Goal: Answer question/provide support: Share knowledge or assist other users

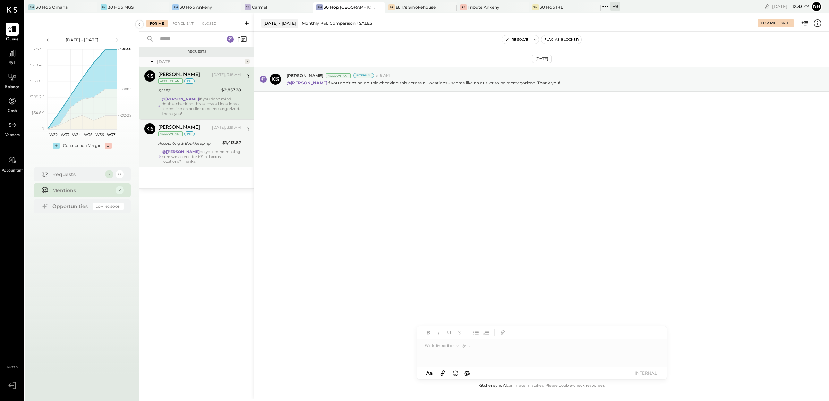
click at [188, 160] on div "@[PERSON_NAME] do you. mind making sure we accrue for KS bill across locations?…" at bounding box center [201, 156] width 79 height 15
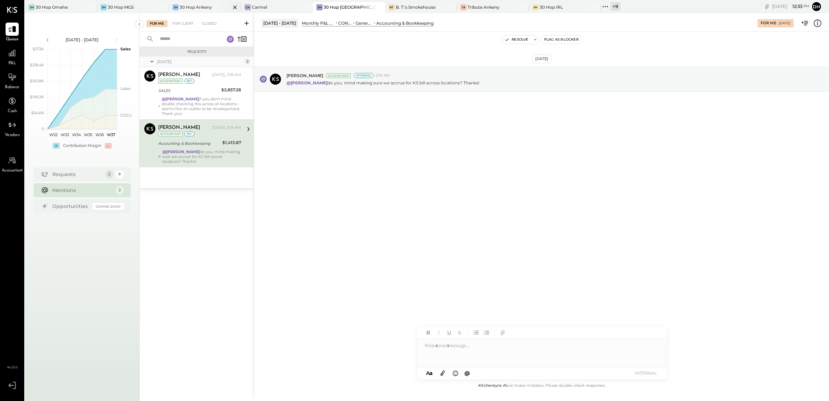
click at [189, 6] on div "30 Hop Ankeny" at bounding box center [196, 7] width 32 height 6
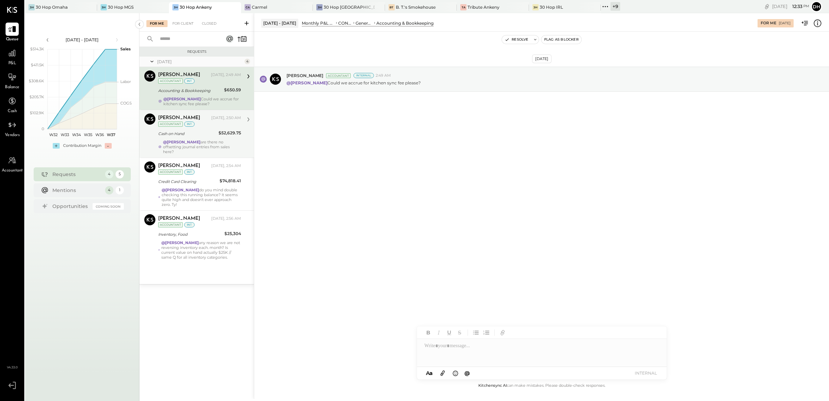
click at [205, 134] on div "Cash on Hand" at bounding box center [187, 133] width 58 height 7
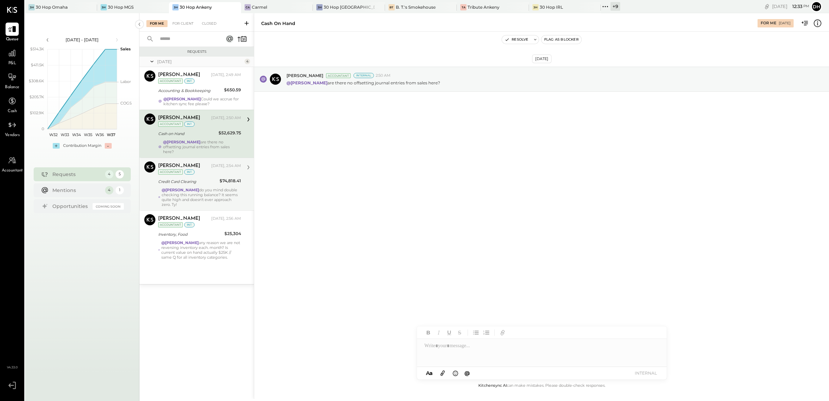
click at [197, 183] on div "Credit Card Clearing" at bounding box center [187, 181] width 59 height 7
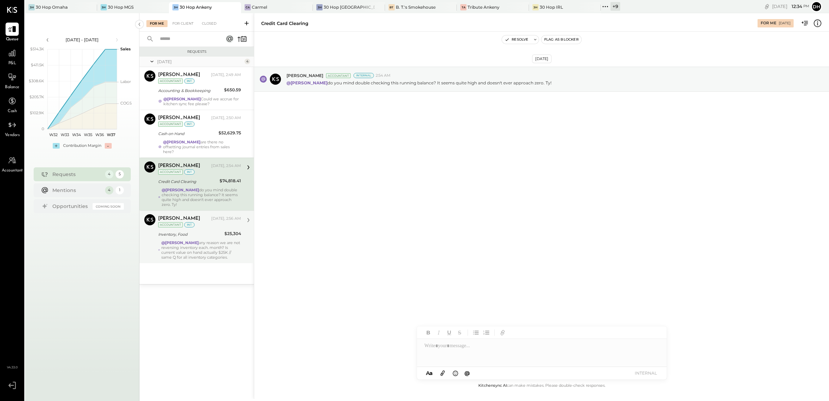
click at [189, 254] on div "@[PERSON_NAME] any reason we are not reversing inventory each. month? Is curren…" at bounding box center [201, 249] width 80 height 19
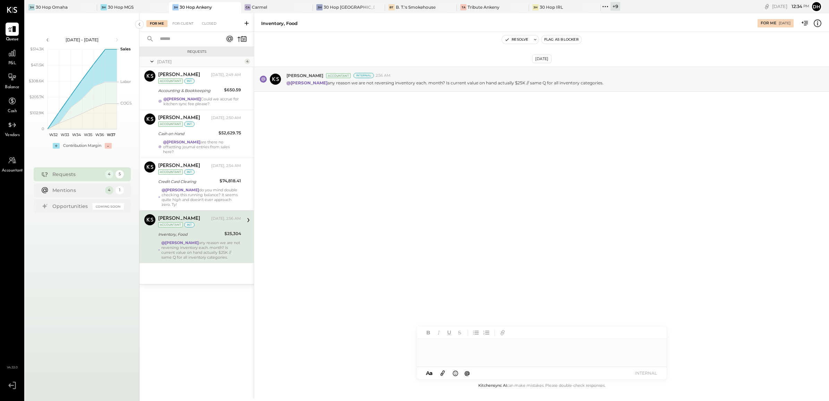
click at [434, 348] on div at bounding box center [542, 353] width 250 height 28
type input "**"
click at [479, 330] on span "[PERSON_NAME]" at bounding box center [483, 331] width 54 height 7
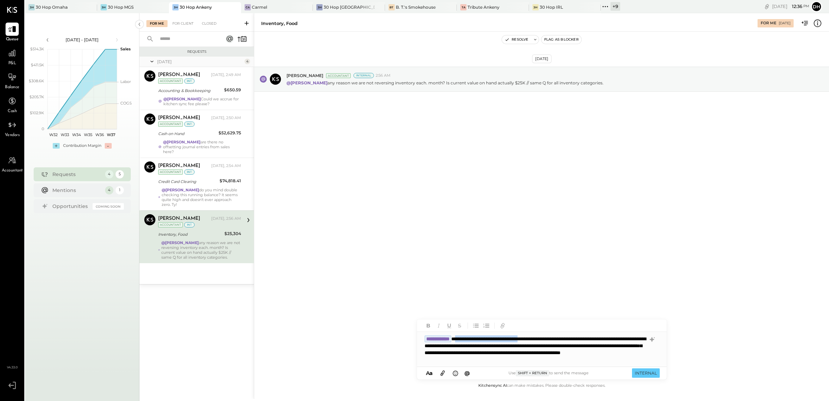
drag, startPoint x: 556, startPoint y: 337, endPoint x: 470, endPoint y: 332, distance: 85.8
click at [470, 332] on div "**********" at bounding box center [542, 349] width 250 height 35
drag, startPoint x: 594, startPoint y: 337, endPoint x: 433, endPoint y: 345, distance: 161.8
click at [433, 345] on div "**********" at bounding box center [542, 349] width 250 height 35
click at [650, 370] on button "INTERNAL" at bounding box center [646, 372] width 28 height 9
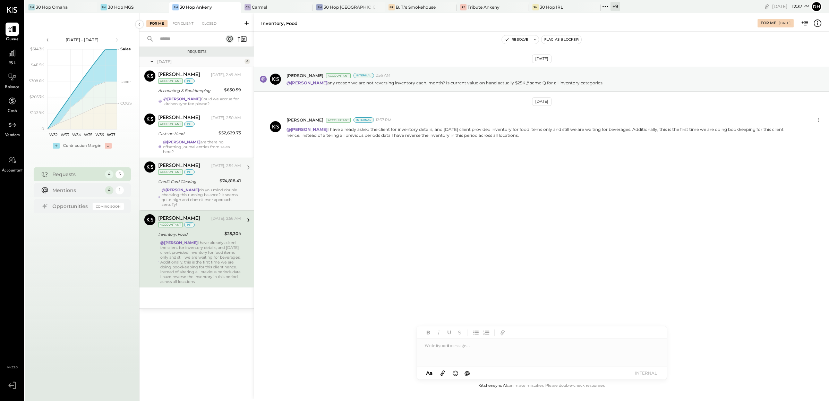
click at [200, 179] on div "Credit Card Clearing" at bounding box center [187, 181] width 59 height 7
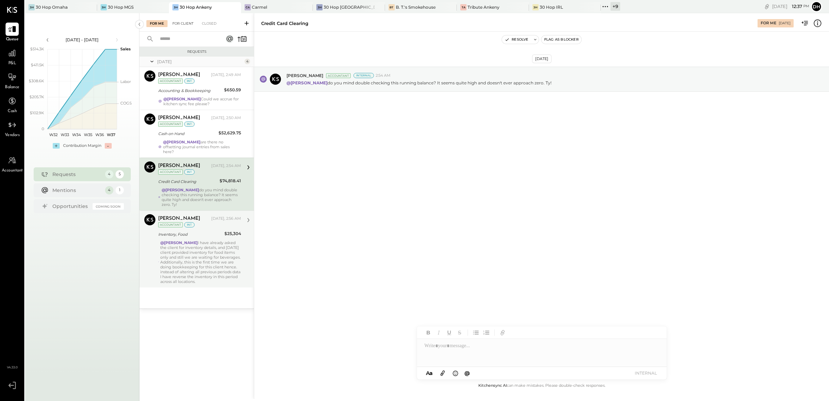
click at [183, 24] on div "For Client" at bounding box center [183, 23] width 28 height 7
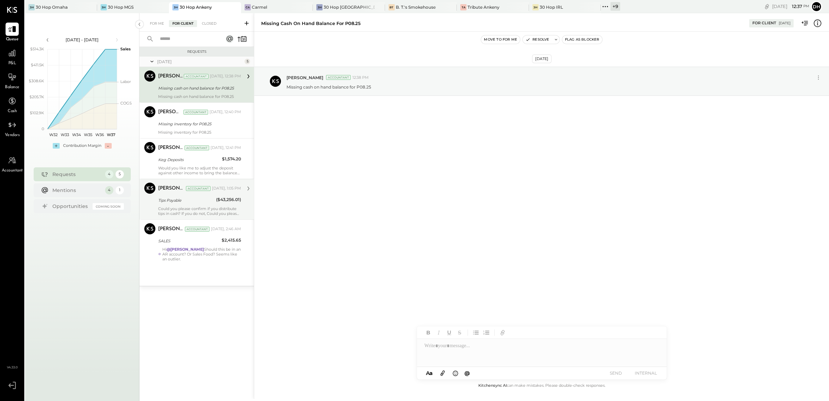
click at [198, 207] on p "Could you please confirm if you distribute tips in cash? If you do not, Could y…" at bounding box center [199, 211] width 83 height 10
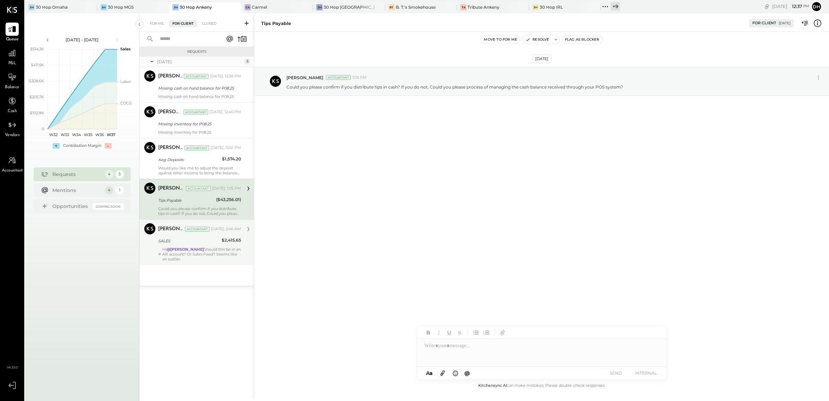
click at [191, 237] on div "SALES" at bounding box center [188, 240] width 61 height 7
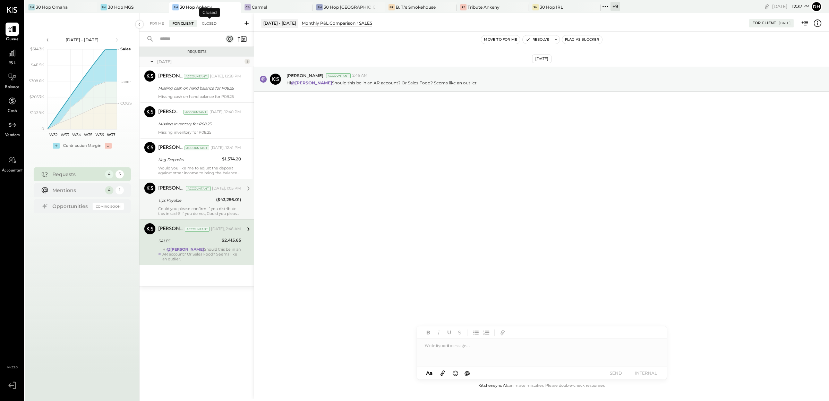
click at [212, 21] on div "Closed" at bounding box center [209, 23] width 22 height 7
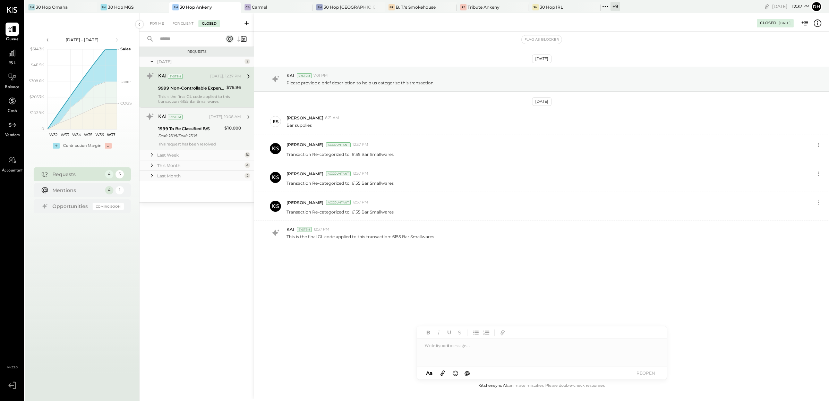
click at [186, 128] on div "1999 To Be Classified B/S" at bounding box center [190, 128] width 64 height 7
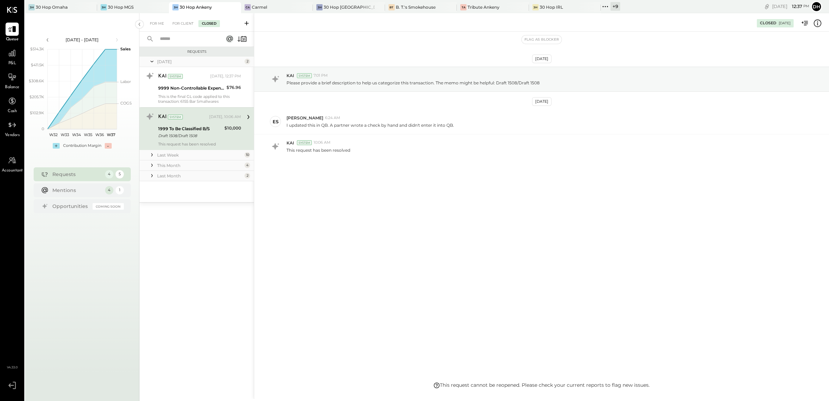
click at [191, 153] on div "Last Week" at bounding box center [200, 155] width 86 height 6
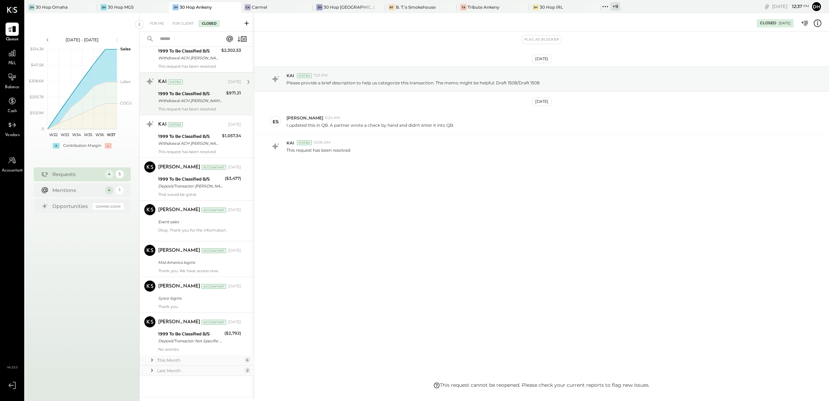
scroll to position [210, 0]
click at [186, 20] on div "For Client" at bounding box center [183, 23] width 28 height 7
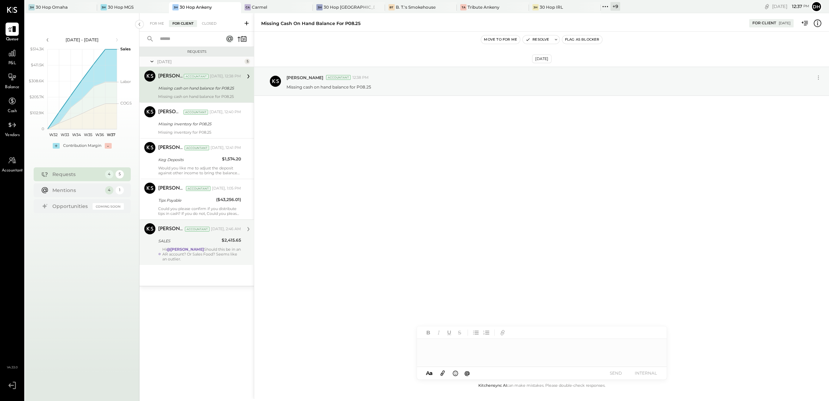
click at [184, 254] on div "Hi @[PERSON_NAME] Should this be in an AR account? Or Sales Food? Seems like an…" at bounding box center [201, 254] width 79 height 15
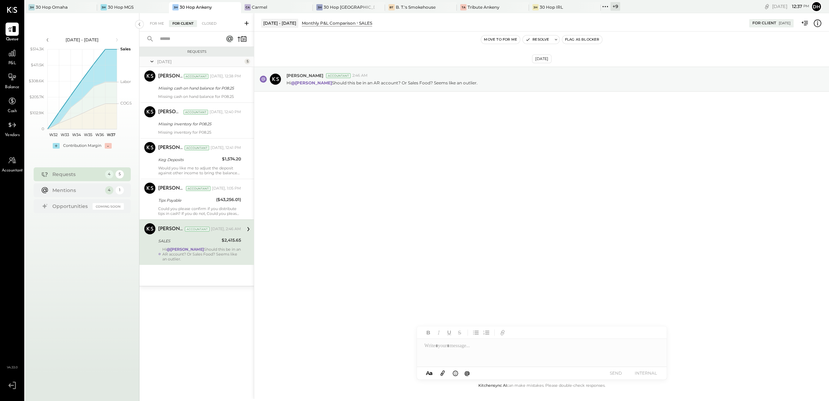
click at [465, 359] on div at bounding box center [542, 353] width 250 height 28
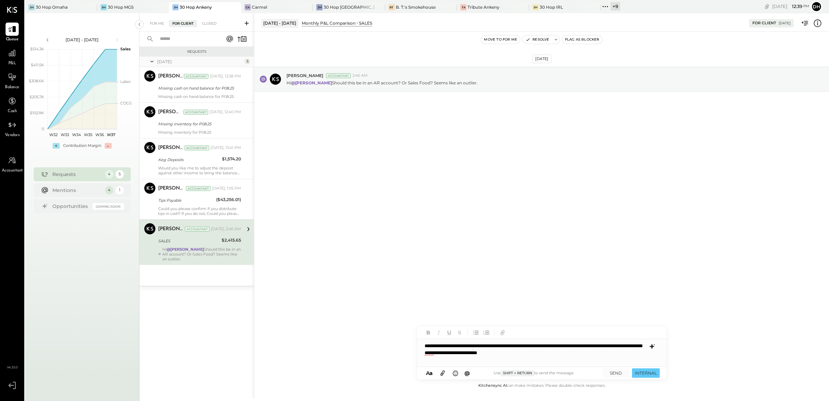
click at [651, 350] on icon at bounding box center [652, 346] width 8 height 8
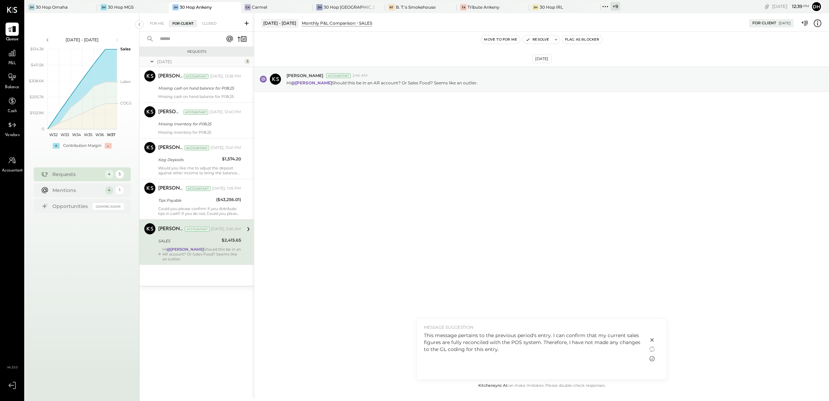
click at [649, 357] on icon at bounding box center [652, 358] width 8 height 8
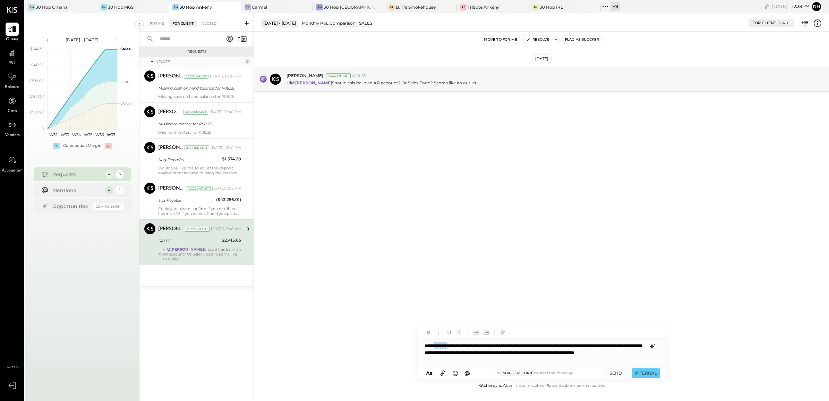
drag, startPoint x: 460, startPoint y: 344, endPoint x: 435, endPoint y: 344, distance: 24.3
click at [435, 344] on div "**********" at bounding box center [542, 353] width 250 height 28
click at [622, 372] on button "SEND" at bounding box center [616, 372] width 28 height 9
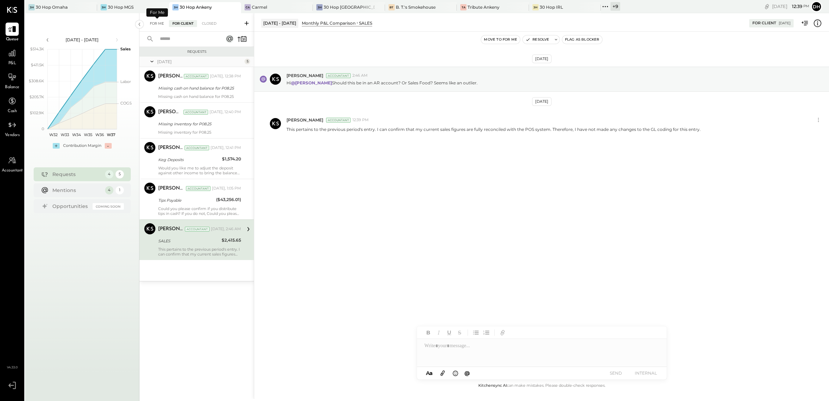
click at [156, 20] on div "For Me" at bounding box center [156, 23] width 21 height 7
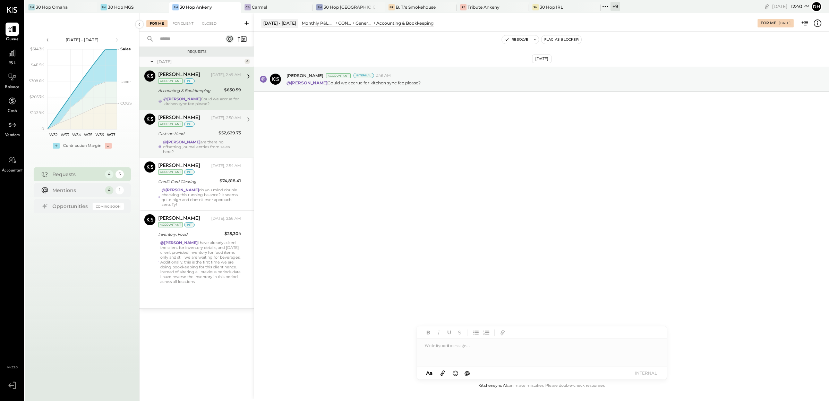
click at [185, 138] on div "[PERSON_NAME] [DATE], 2:50 AM Accountant int Cash on Hand $52,629.75 @[PERSON_N…" at bounding box center [199, 133] width 83 height 41
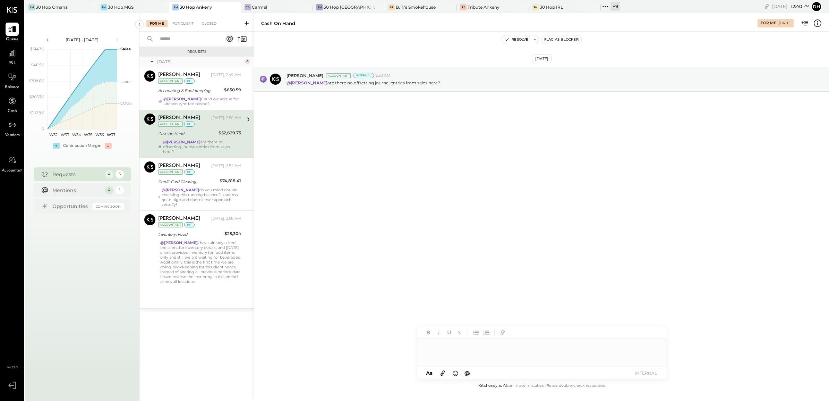
click at [453, 346] on div at bounding box center [542, 353] width 250 height 28
click at [651, 344] on icon at bounding box center [652, 346] width 8 height 8
click at [650, 358] on icon at bounding box center [652, 358] width 8 height 8
drag, startPoint x: 437, startPoint y: 345, endPoint x: 376, endPoint y: 333, distance: 62.6
click at [376, 333] on div "Cash on Hand For Me [DATE] Resolve Flag as Blocker [DATE] [PERSON_NAME] Account…" at bounding box center [541, 205] width 575 height 385
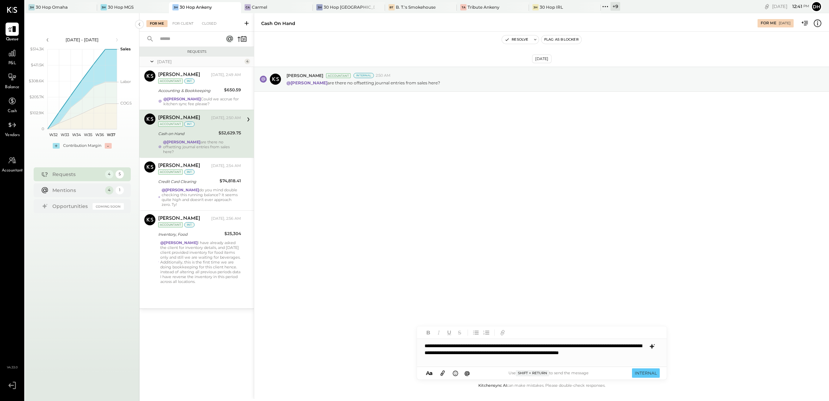
click at [575, 346] on div "**********" at bounding box center [542, 353] width 250 height 28
click at [645, 373] on button "INTERNAL" at bounding box center [646, 372] width 28 height 9
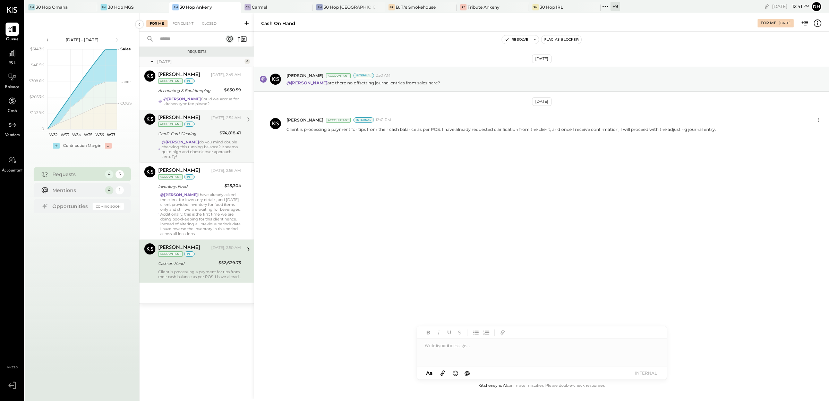
click at [190, 143] on strong "@[PERSON_NAME]" at bounding box center [180, 141] width 37 height 5
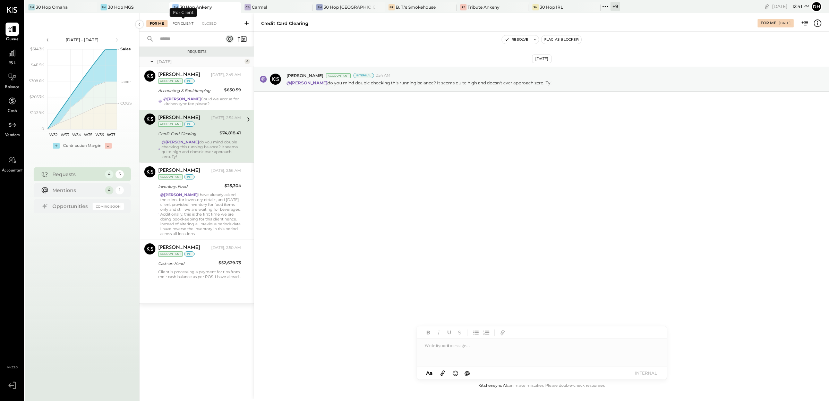
click at [179, 23] on div "For Client" at bounding box center [183, 23] width 28 height 7
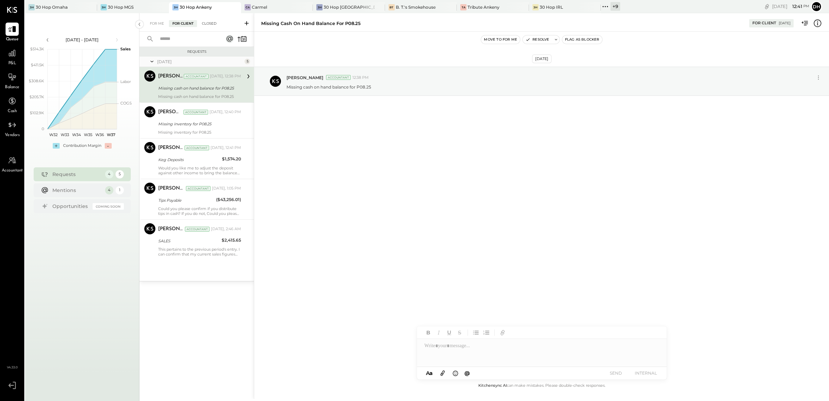
click at [210, 21] on div "Closed" at bounding box center [209, 23] width 22 height 7
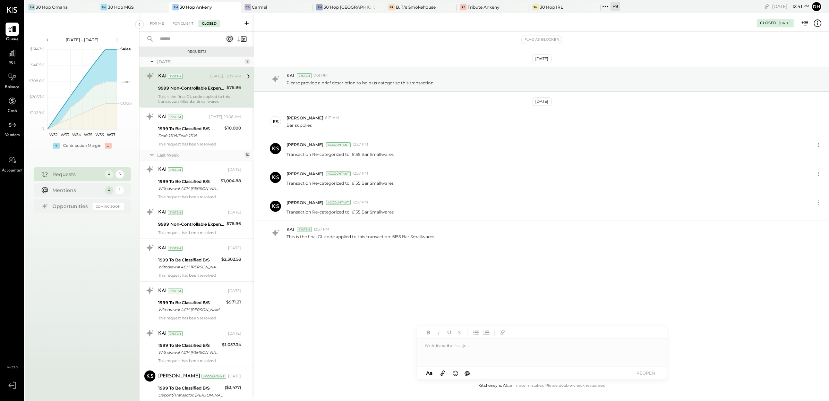
click at [197, 36] on input "text" at bounding box center [187, 38] width 63 height 11
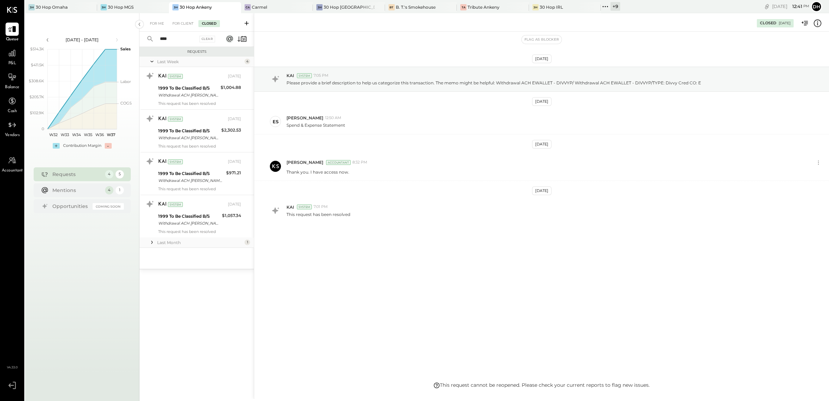
type input "*****"
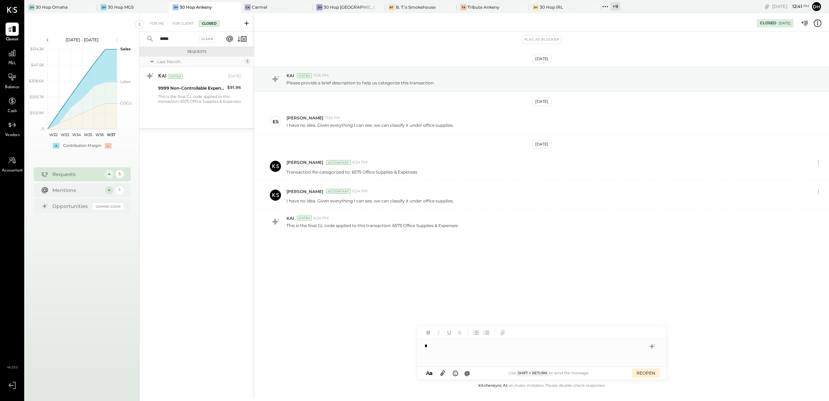
drag, startPoint x: 188, startPoint y: 35, endPoint x: 138, endPoint y: 41, distance: 50.3
click at [138, 41] on div "[DATE] - [DATE] polygon, polyline { transition: fill-opacity 0.1s, stroke-opaci…" at bounding box center [427, 213] width 804 height 401
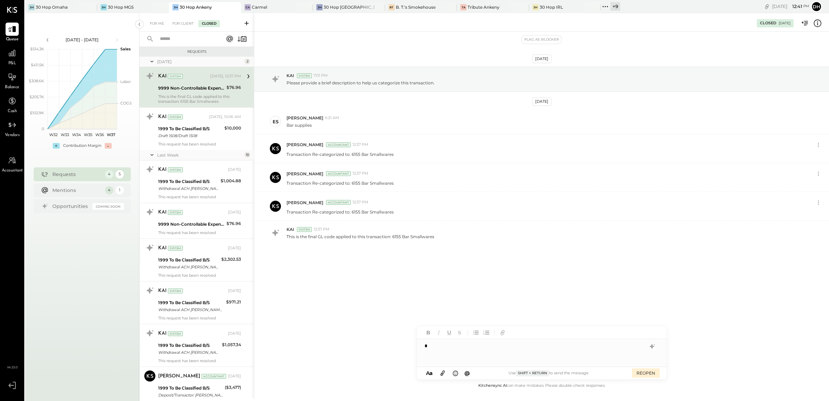
click at [176, 19] on div "For Me For Client Closed" at bounding box center [196, 22] width 114 height 18
click at [177, 24] on div "For Client" at bounding box center [183, 23] width 28 height 7
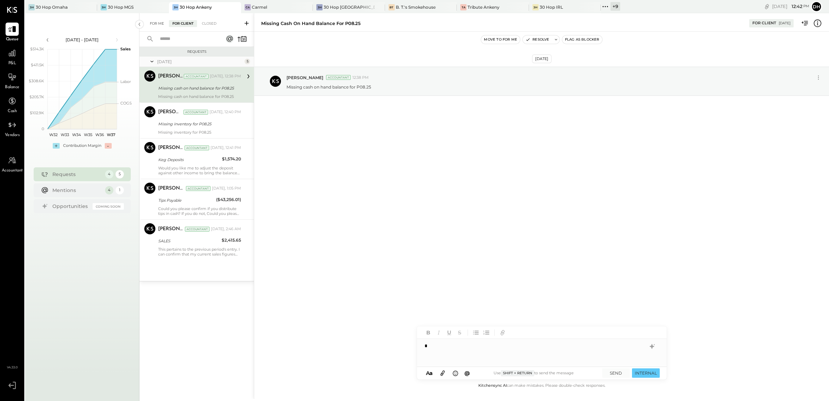
click at [161, 23] on div "For Me" at bounding box center [156, 23] width 21 height 7
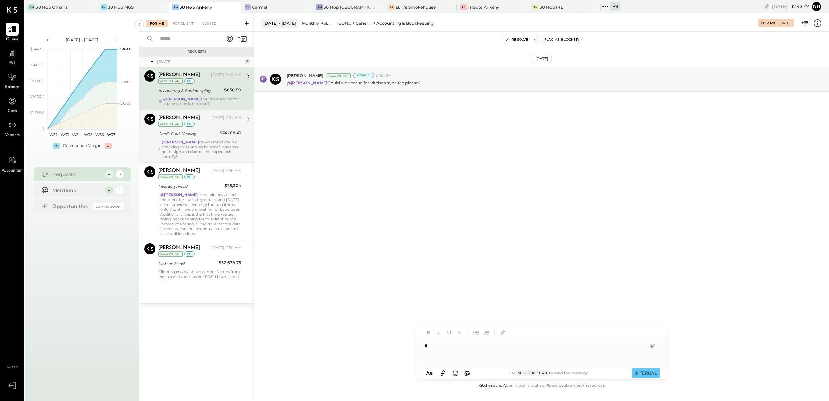
click at [166, 139] on div "[PERSON_NAME] [DATE], 2:54 AM Accountant int Credit Card Clearing $74,818.41 @[…" at bounding box center [199, 135] width 83 height 45
